Goal: Task Accomplishment & Management: Use online tool/utility

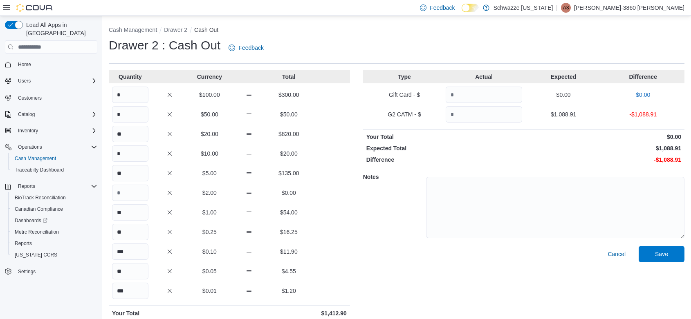
scroll to position [31, 0]
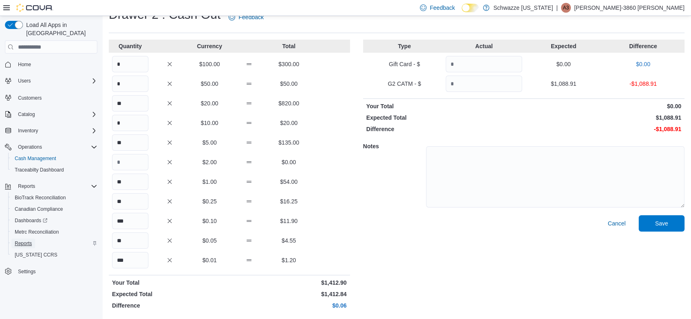
click at [18, 240] on span "Reports" at bounding box center [23, 243] width 17 height 7
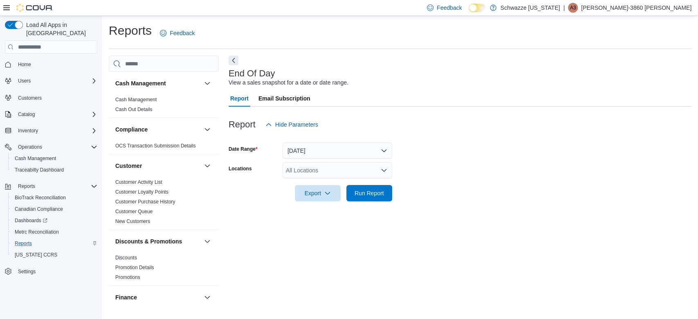
click at [333, 172] on div "All Locations" at bounding box center [338, 170] width 110 height 16
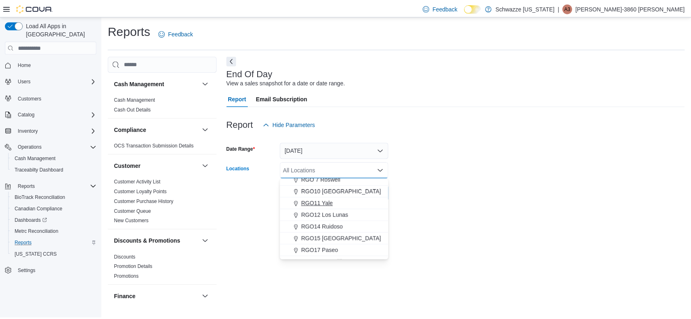
scroll to position [300, 0]
click at [314, 194] on span "RGO10 [GEOGRAPHIC_DATA]" at bounding box center [344, 193] width 81 height 8
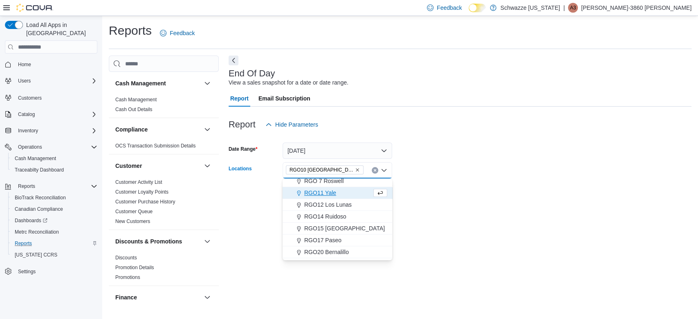
click at [415, 186] on form "Date Range [DATE] Locations RGO10 [GEOGRAPHIC_DATA] Combo box. Selected. RGO10 …" at bounding box center [460, 167] width 463 height 69
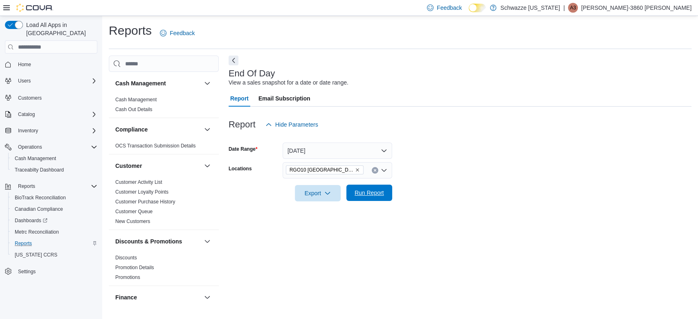
click at [377, 192] on span "Run Report" at bounding box center [369, 193] width 29 height 8
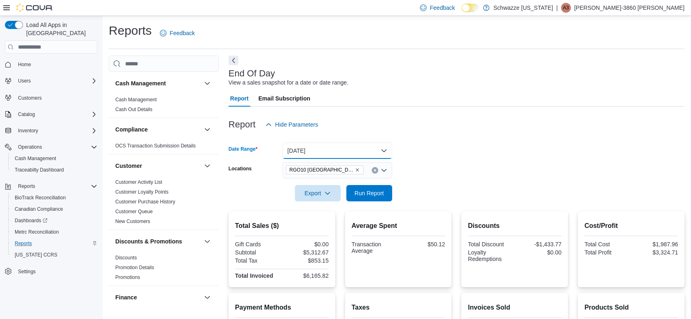
click at [311, 153] on button "[DATE]" at bounding box center [338, 151] width 110 height 16
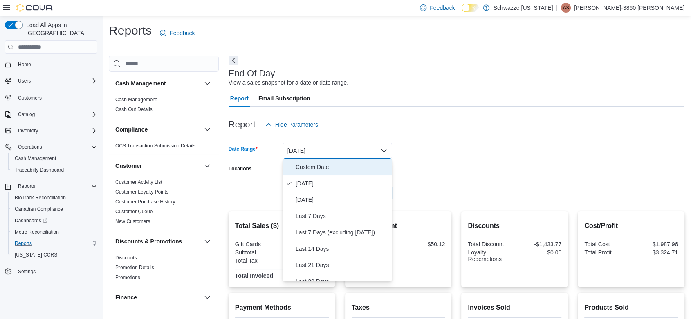
click at [316, 166] on span "Custom Date" at bounding box center [342, 167] width 93 height 10
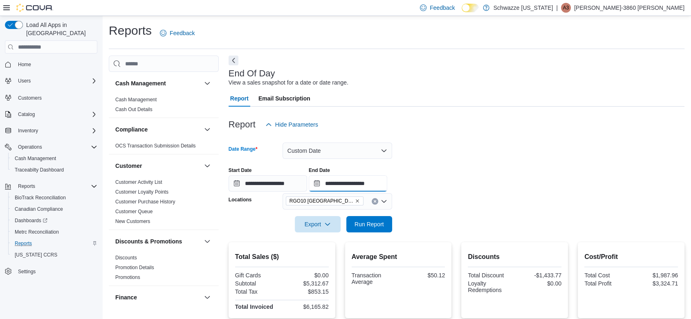
click at [357, 185] on input "**********" at bounding box center [348, 183] width 79 height 16
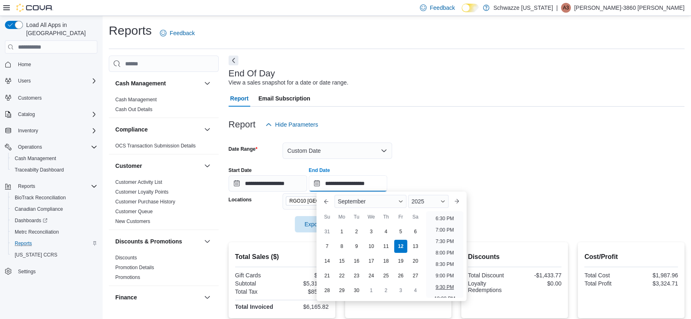
scroll to position [422, 0]
click at [438, 228] on li "7:00 PM" at bounding box center [444, 231] width 25 height 10
type input "**********"
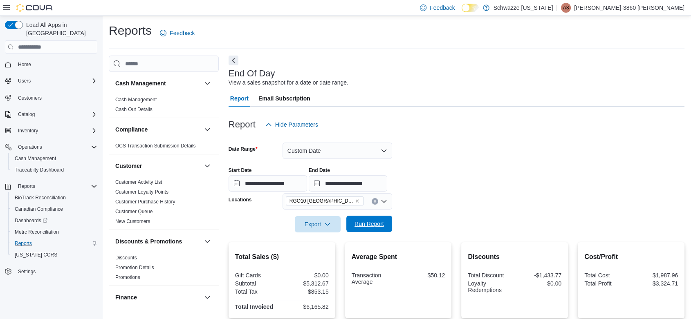
click at [382, 229] on span "Run Report" at bounding box center [369, 224] width 36 height 16
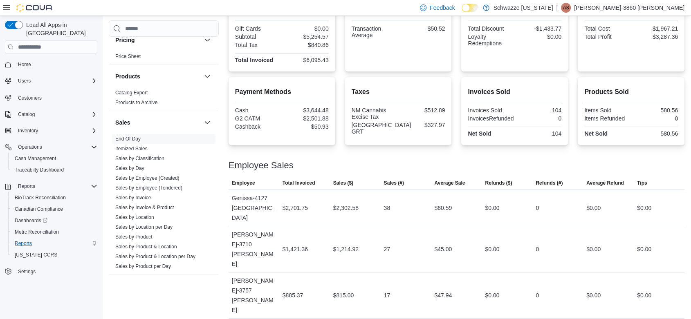
scroll to position [518, 0]
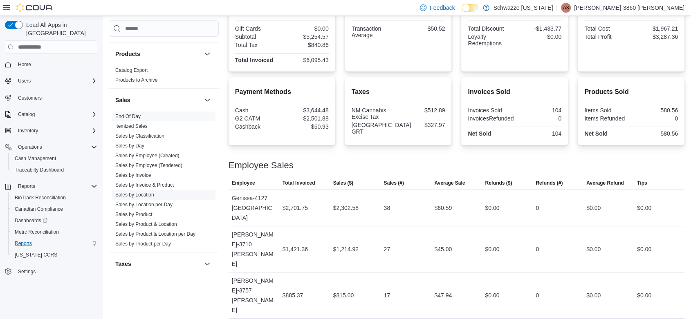
click at [139, 194] on link "Sales by Location" at bounding box center [134, 195] width 39 height 6
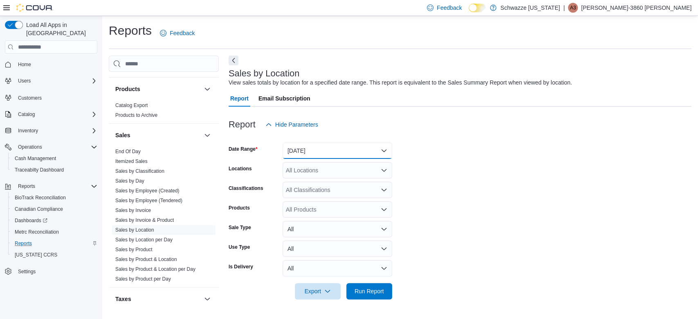
click at [314, 147] on button "[DATE]" at bounding box center [338, 151] width 110 height 16
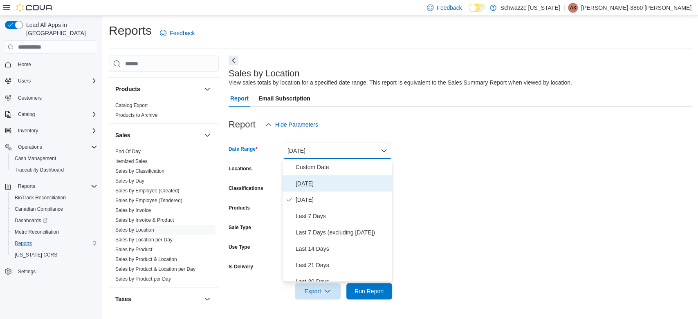
click at [308, 182] on span "[DATE]" at bounding box center [342, 184] width 93 height 10
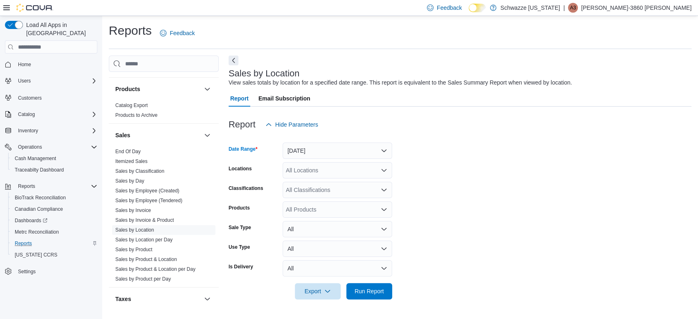
click at [329, 165] on div "All Locations" at bounding box center [338, 170] width 110 height 16
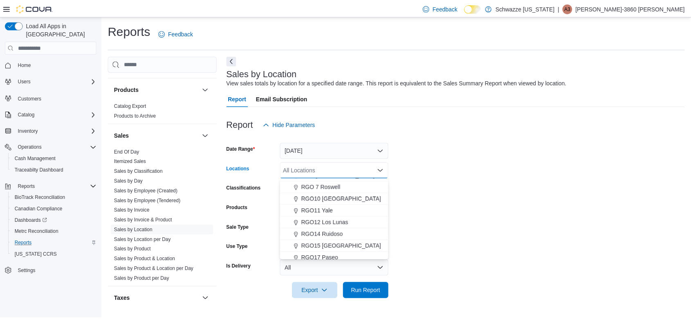
scroll to position [300, 0]
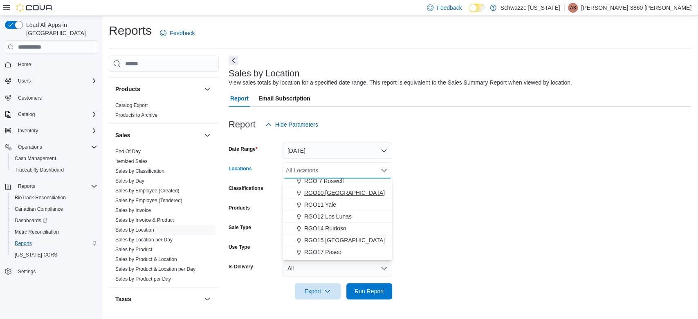
click at [314, 192] on span "RGO10 [GEOGRAPHIC_DATA]" at bounding box center [344, 193] width 81 height 8
click at [510, 211] on form "Date Range [DATE] Locations RGO10 [GEOGRAPHIC_DATA] Combo box. Selected. RGO10 …" at bounding box center [460, 216] width 463 height 167
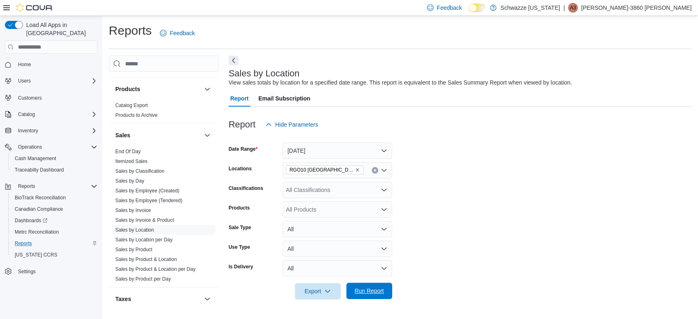
click at [383, 295] on span "Run Report" at bounding box center [369, 291] width 36 height 16
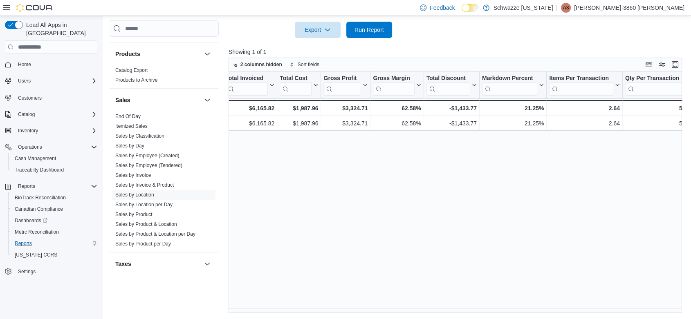
scroll to position [0, 390]
